Goal: Find specific page/section: Find specific page/section

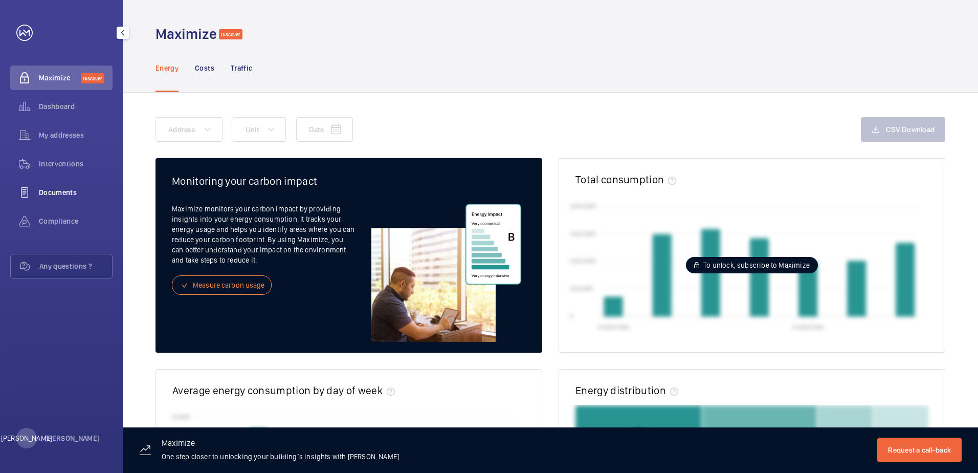
click at [73, 185] on div "Documents" at bounding box center [61, 192] width 102 height 25
